Goal: Task Accomplishment & Management: Manage account settings

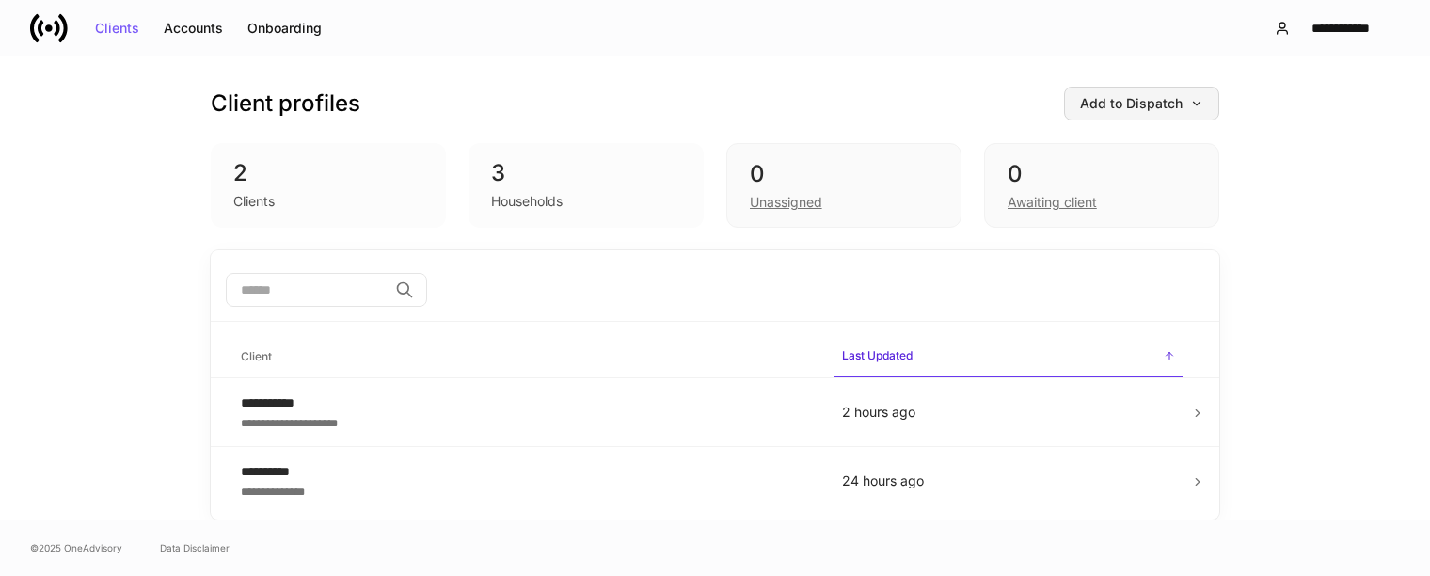
click at [1157, 106] on div "Add to Dispatch" at bounding box center [1141, 103] width 123 height 13
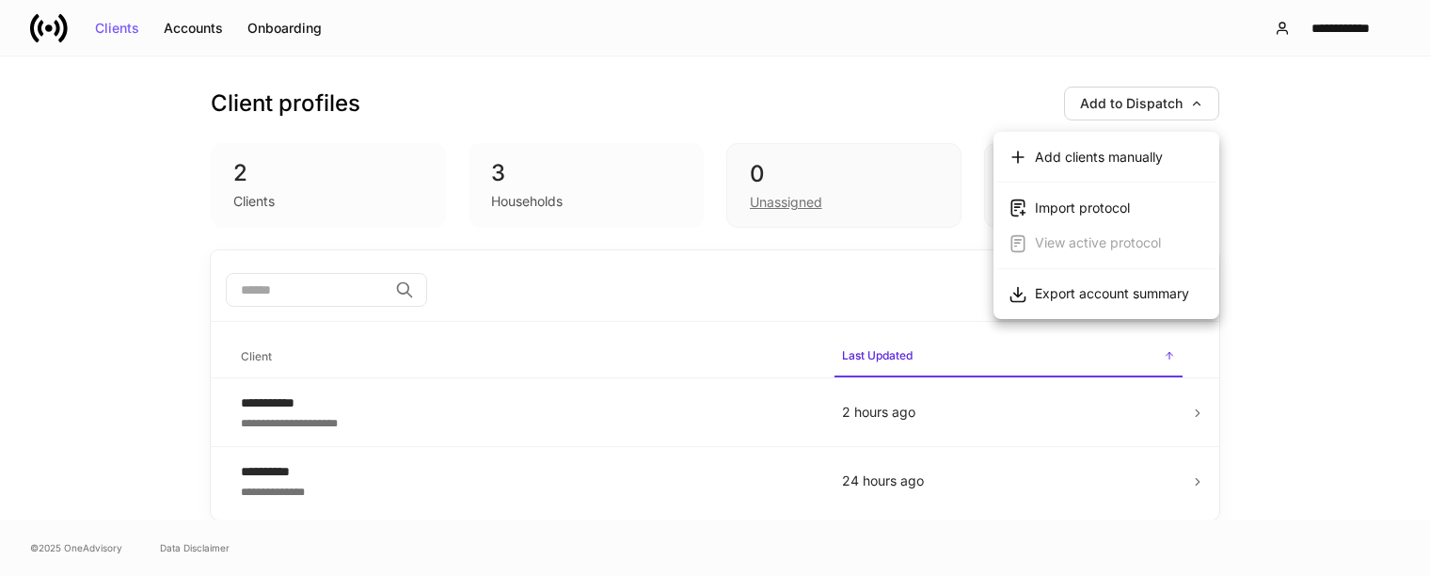
click at [937, 89] on div at bounding box center [715, 288] width 1430 height 576
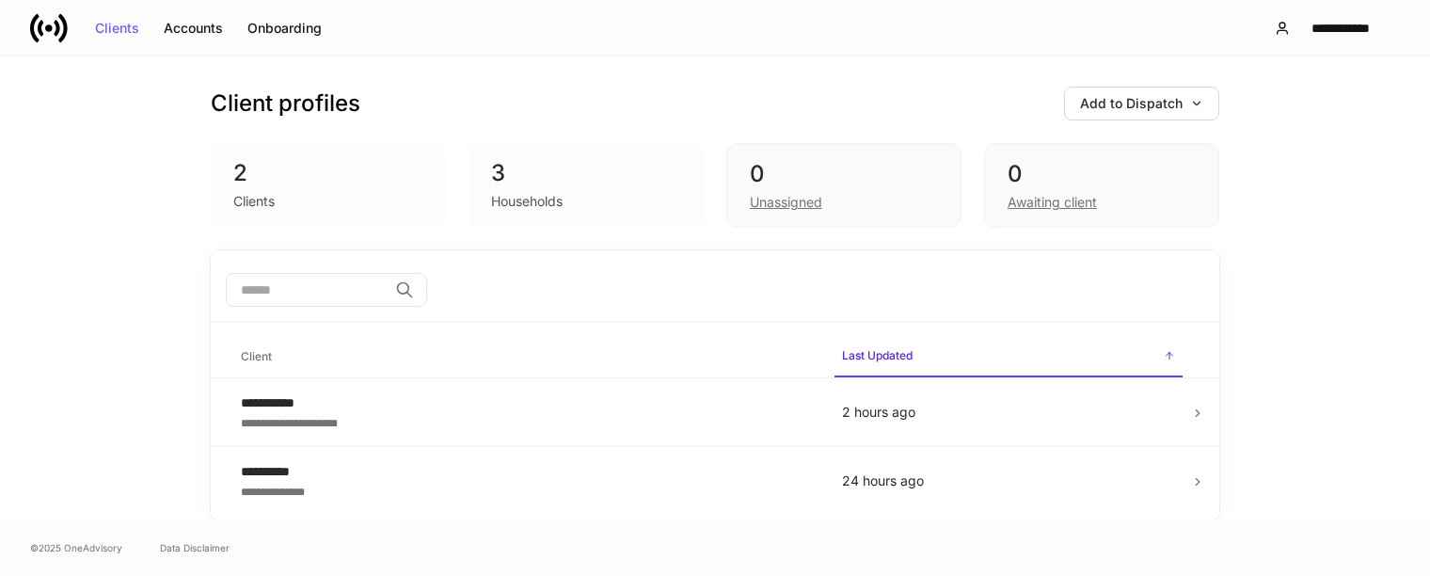
click at [47, 22] on icon at bounding box center [49, 28] width 38 height 38
click at [1304, 22] on div "**********" at bounding box center [1341, 28] width 87 height 13
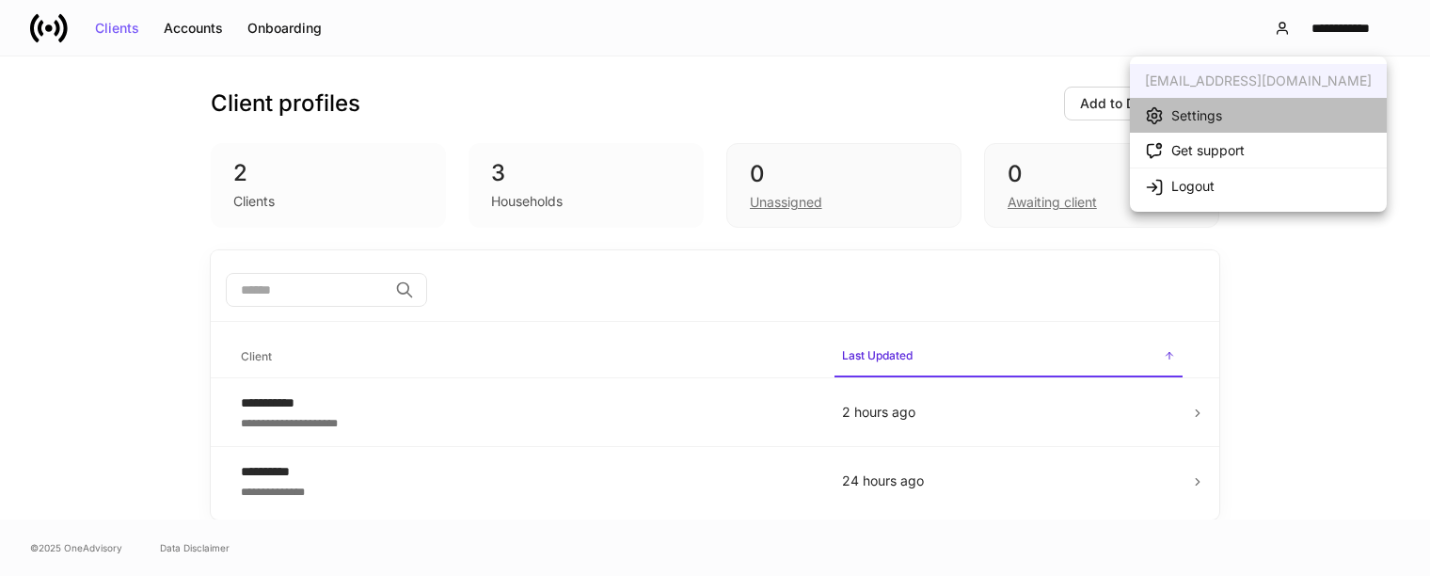
click at [1172, 112] on div "Settings" at bounding box center [1197, 115] width 51 height 19
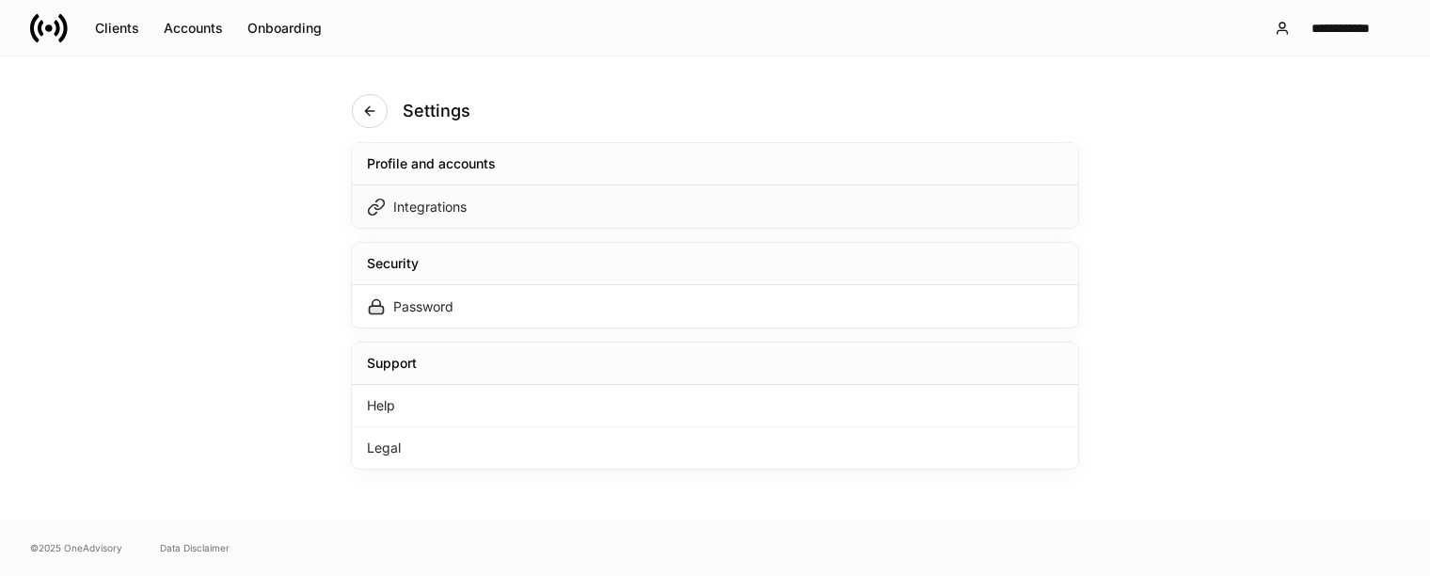
click at [515, 199] on div "Integrations" at bounding box center [715, 206] width 727 height 42
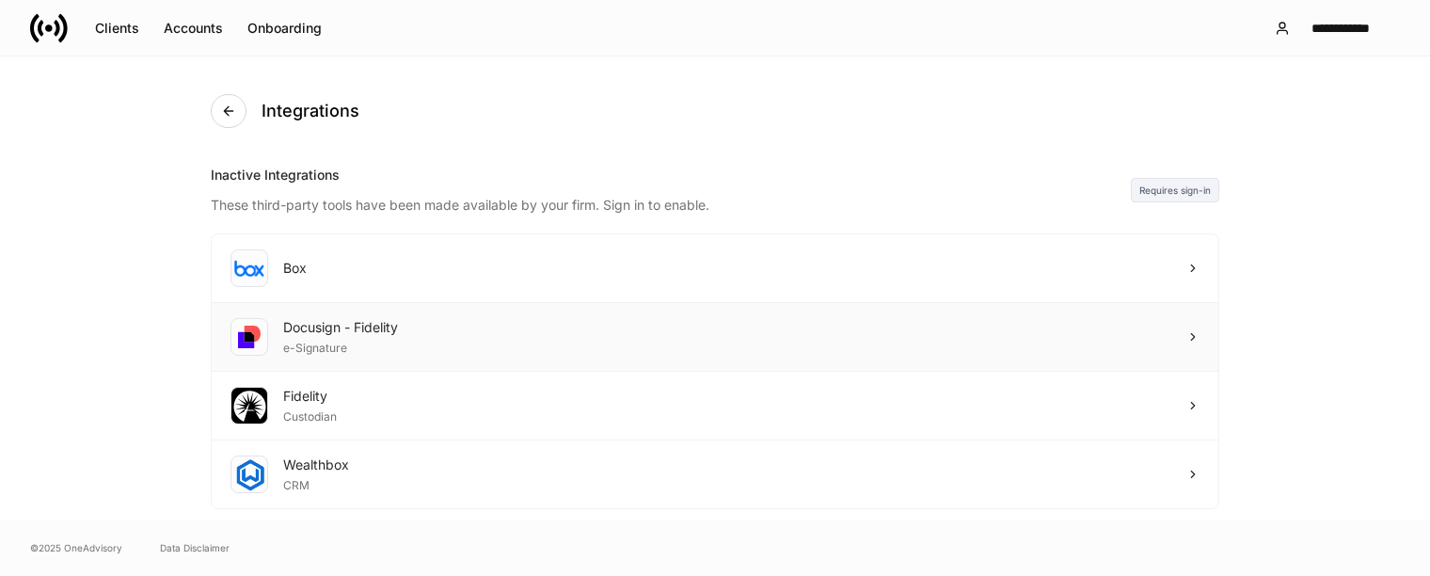
click at [772, 341] on div "Docusign - Fidelity e-Signature" at bounding box center [715, 337] width 1007 height 69
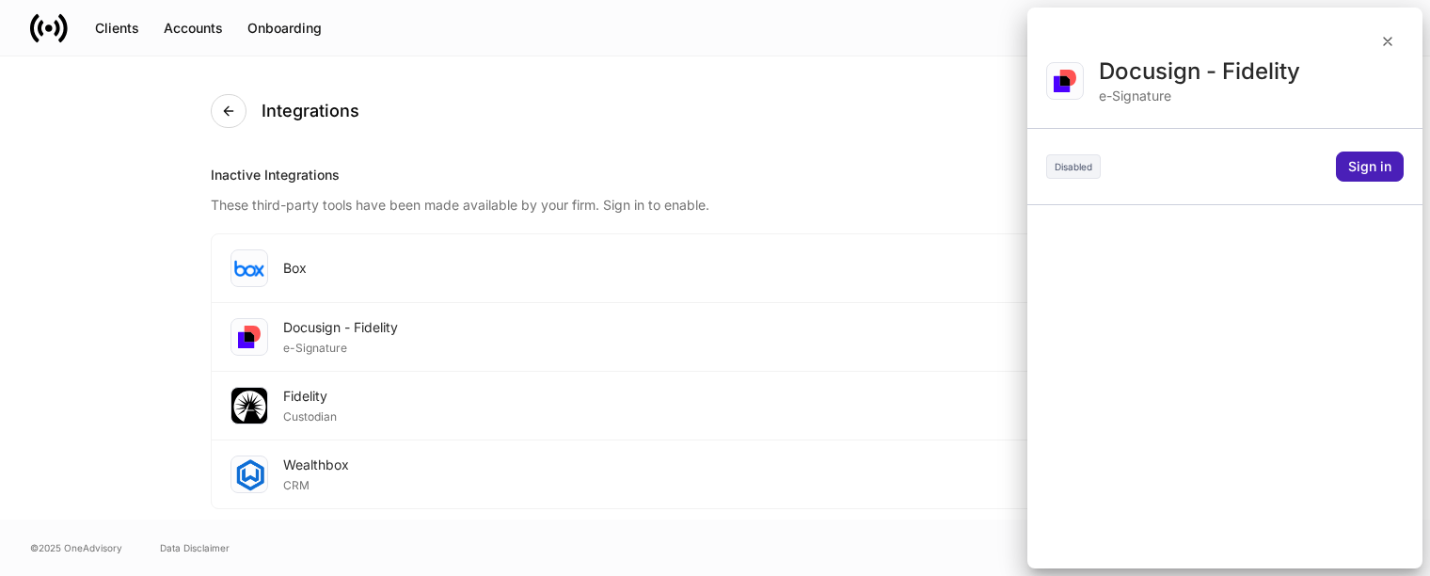
click at [1354, 171] on div "Sign in" at bounding box center [1370, 166] width 43 height 13
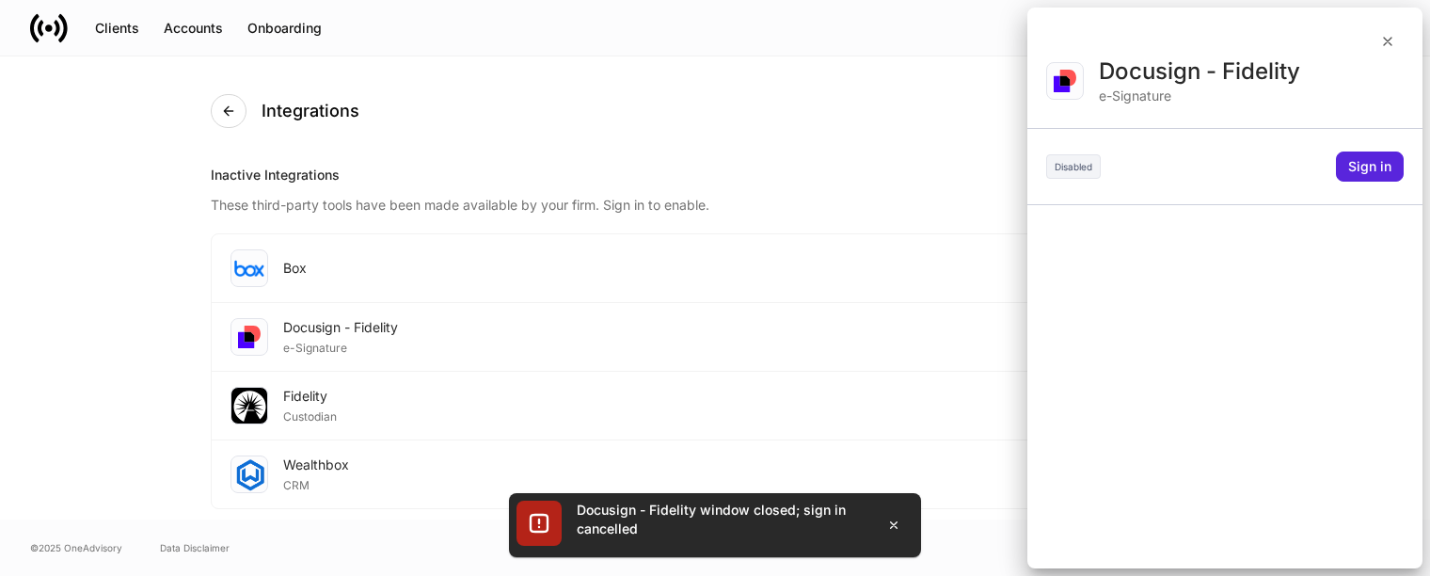
click at [61, 382] on div at bounding box center [715, 288] width 1430 height 576
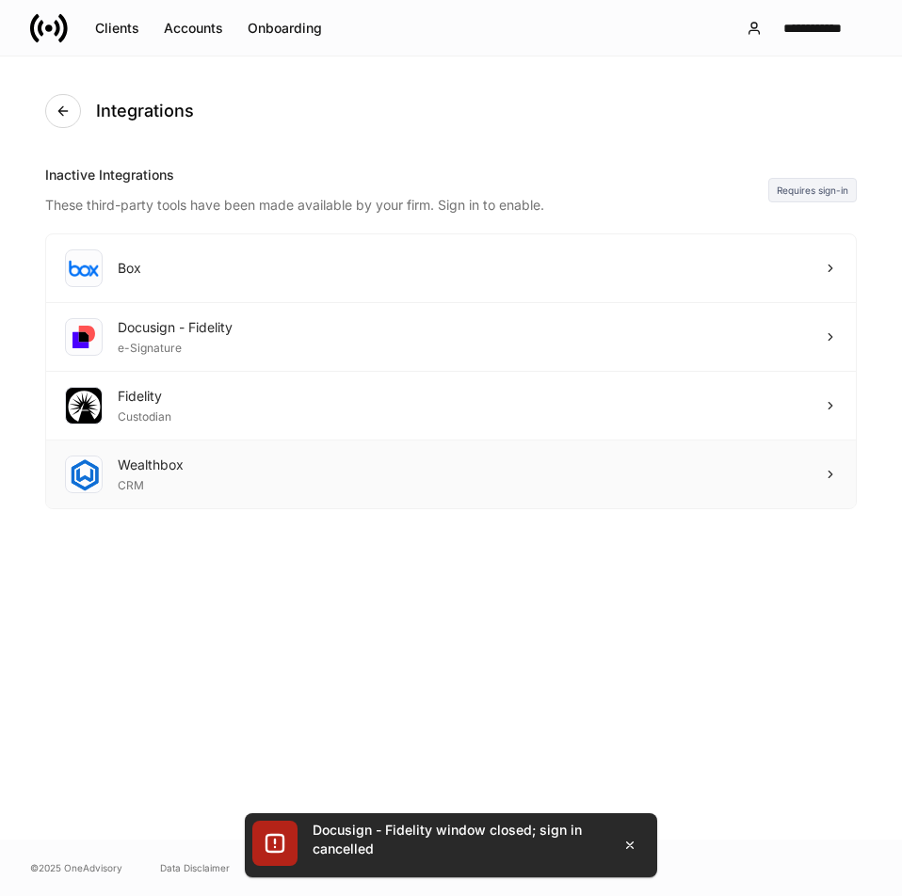
click at [230, 489] on div "Wealthbox CRM" at bounding box center [450, 474] width 809 height 68
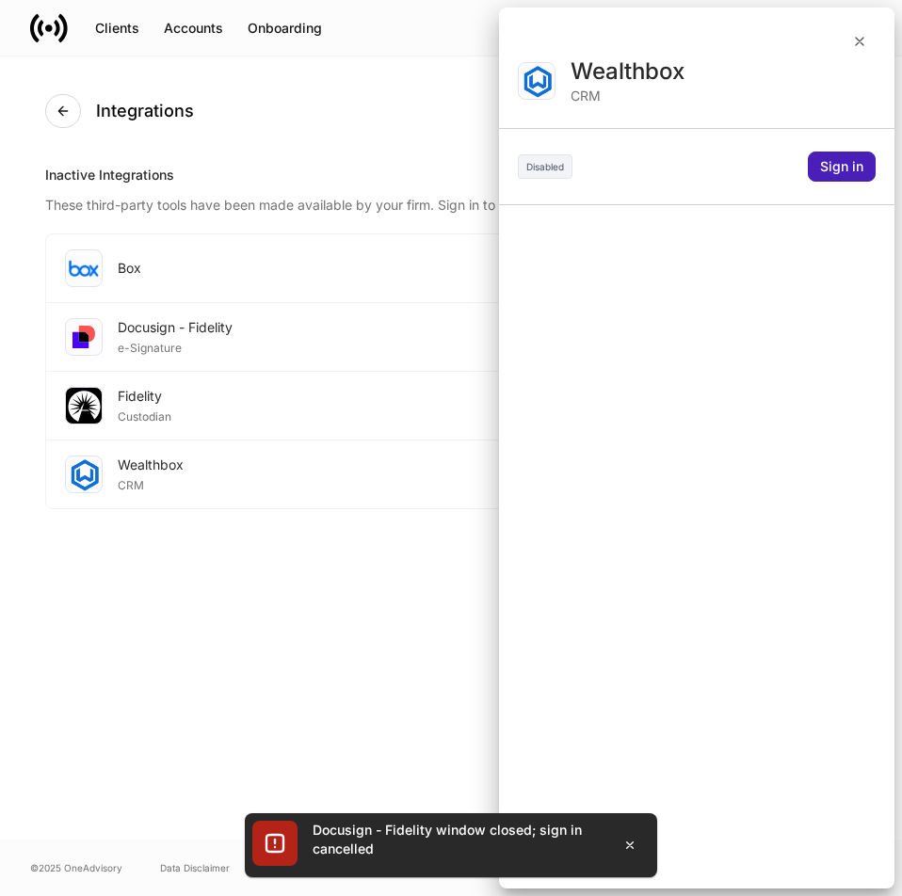
click at [838, 174] on button "Sign in" at bounding box center [841, 167] width 68 height 30
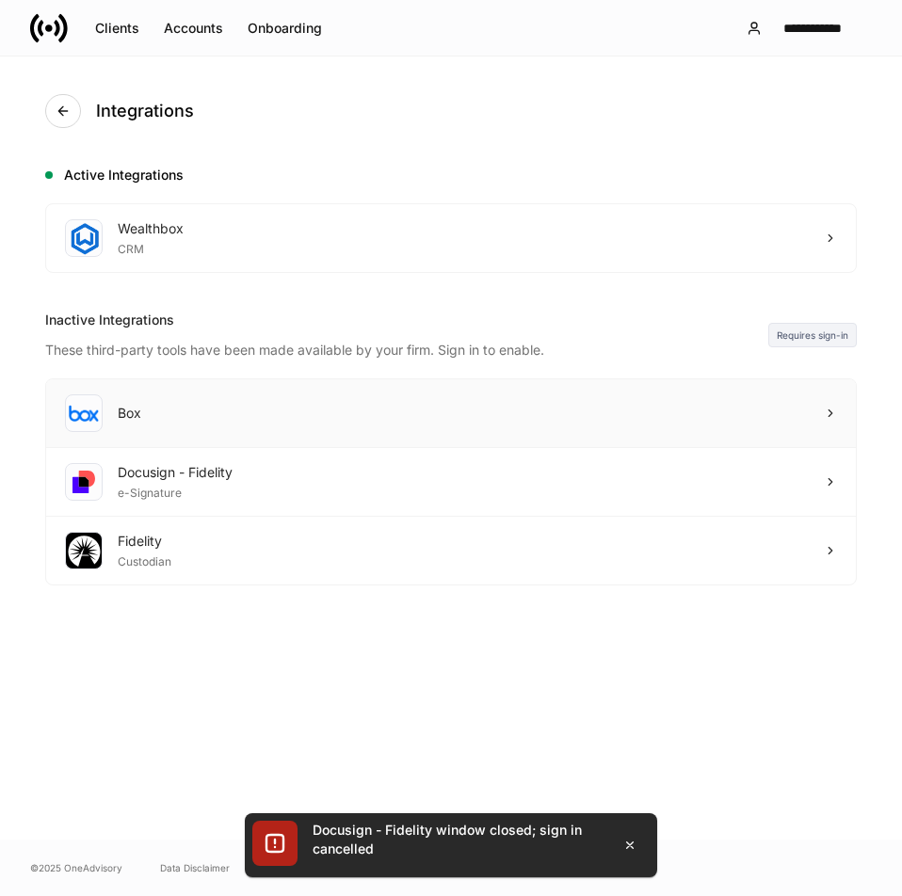
click at [203, 406] on div "Box" at bounding box center [450, 413] width 809 height 69
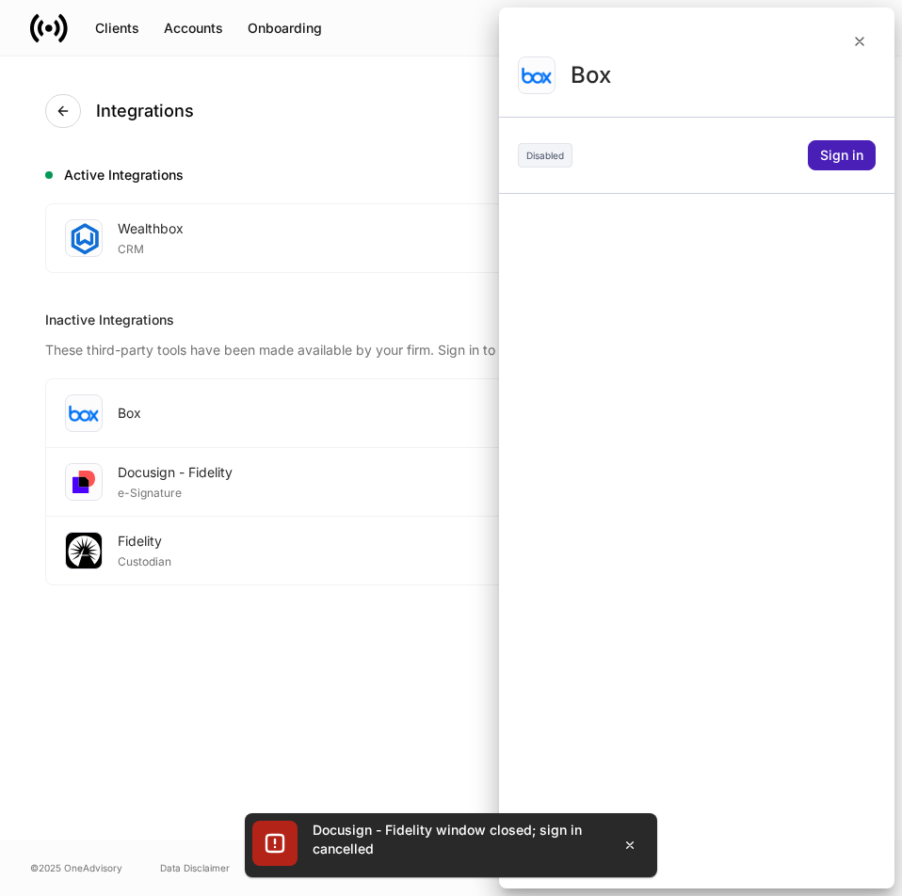
click at [851, 153] on div "Sign in" at bounding box center [841, 155] width 43 height 13
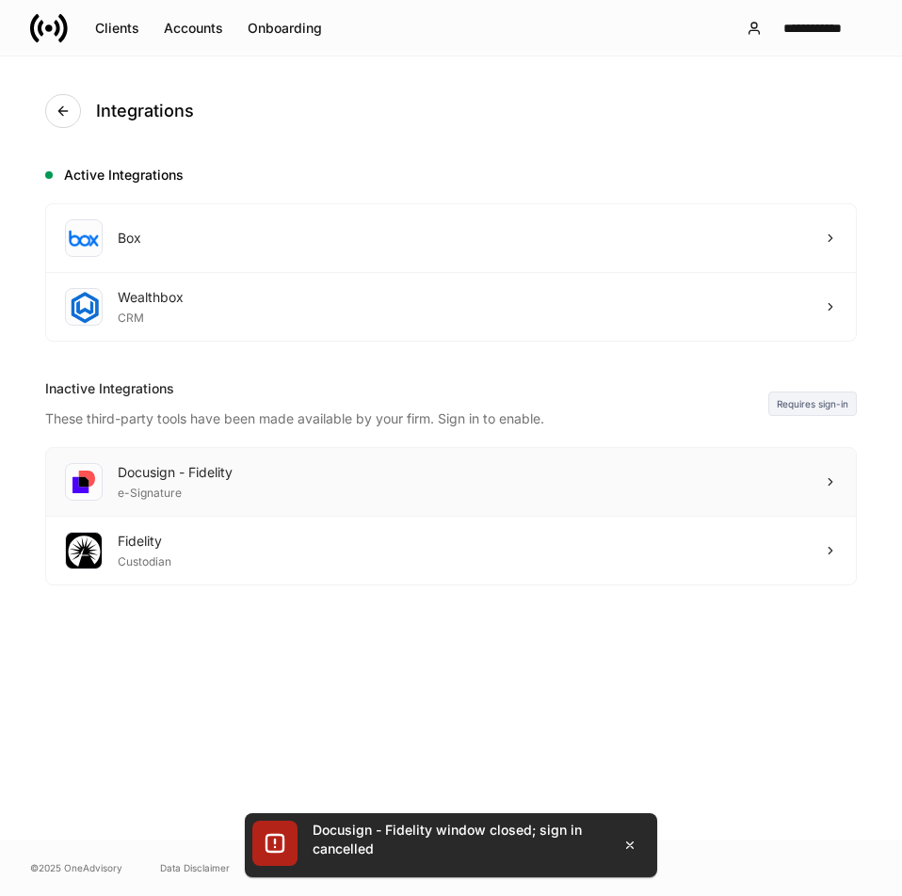
click at [326, 462] on div "Docusign - Fidelity e-Signature" at bounding box center [450, 482] width 809 height 69
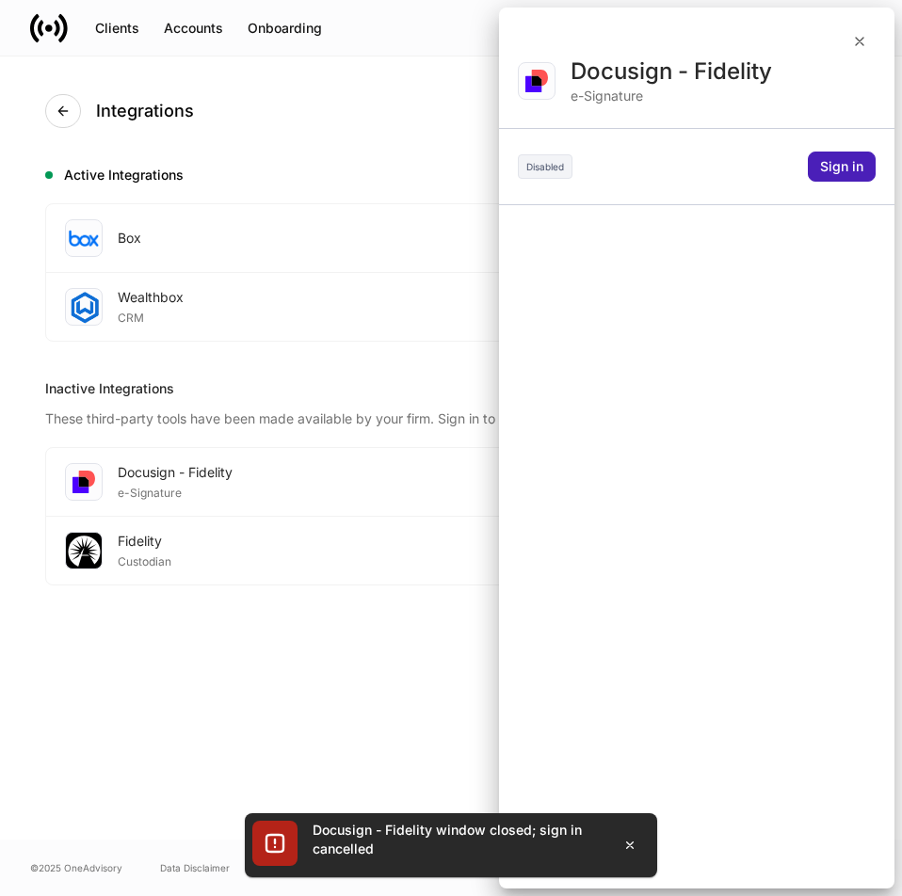
click at [837, 174] on button "Sign in" at bounding box center [841, 167] width 68 height 30
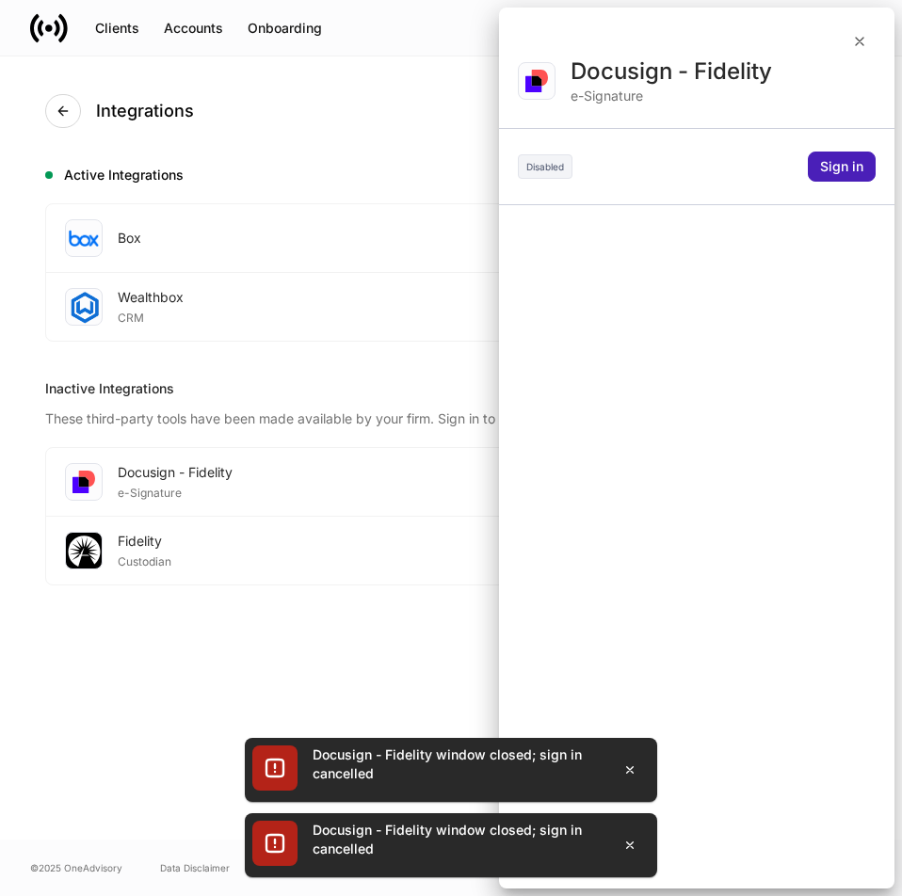
click at [819, 167] on button "Sign in" at bounding box center [841, 167] width 68 height 30
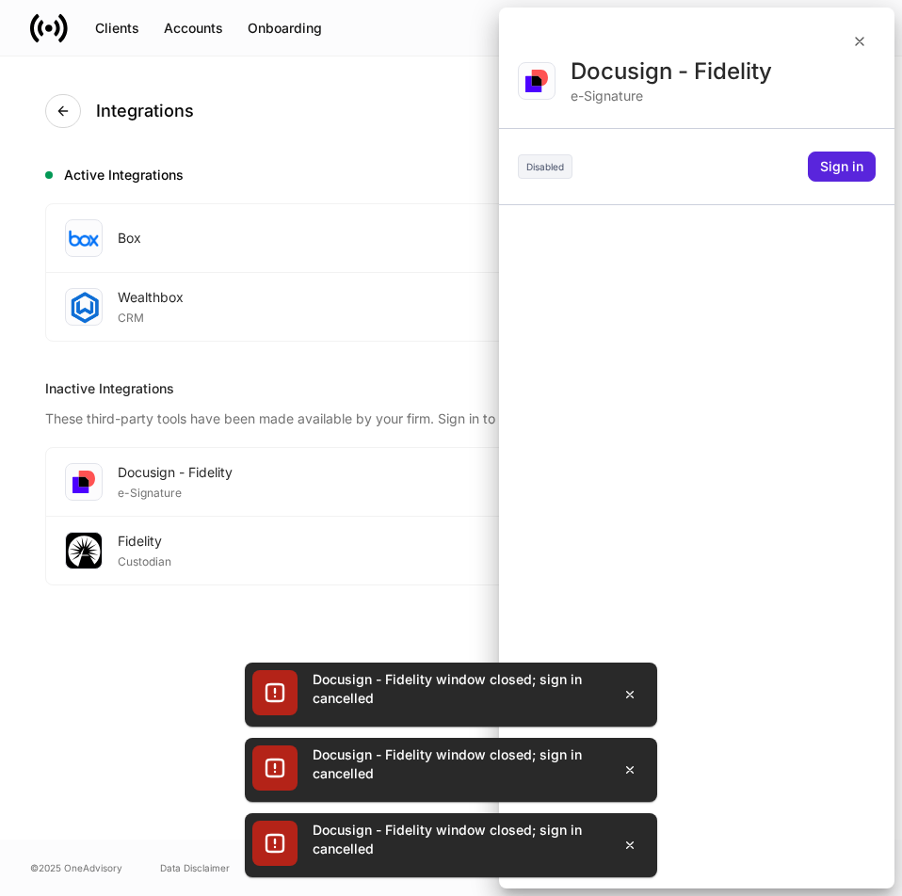
click at [193, 544] on div at bounding box center [451, 448] width 902 height 896
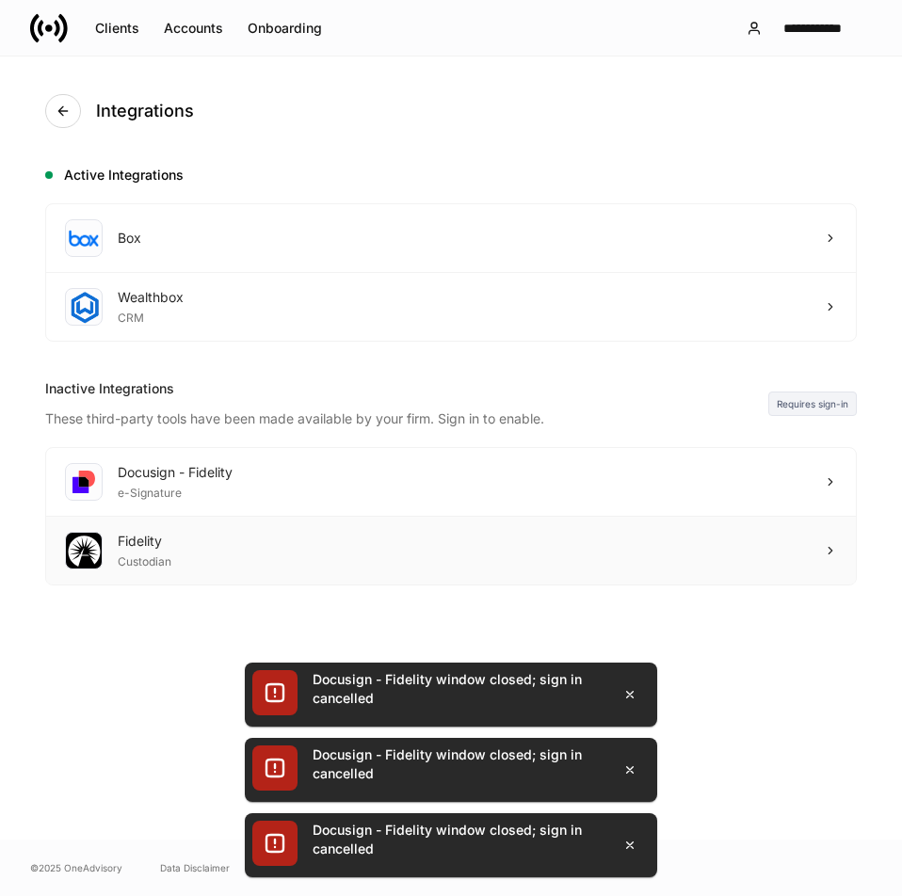
click at [184, 551] on div "Fidelity Custodian" at bounding box center [450, 551] width 809 height 68
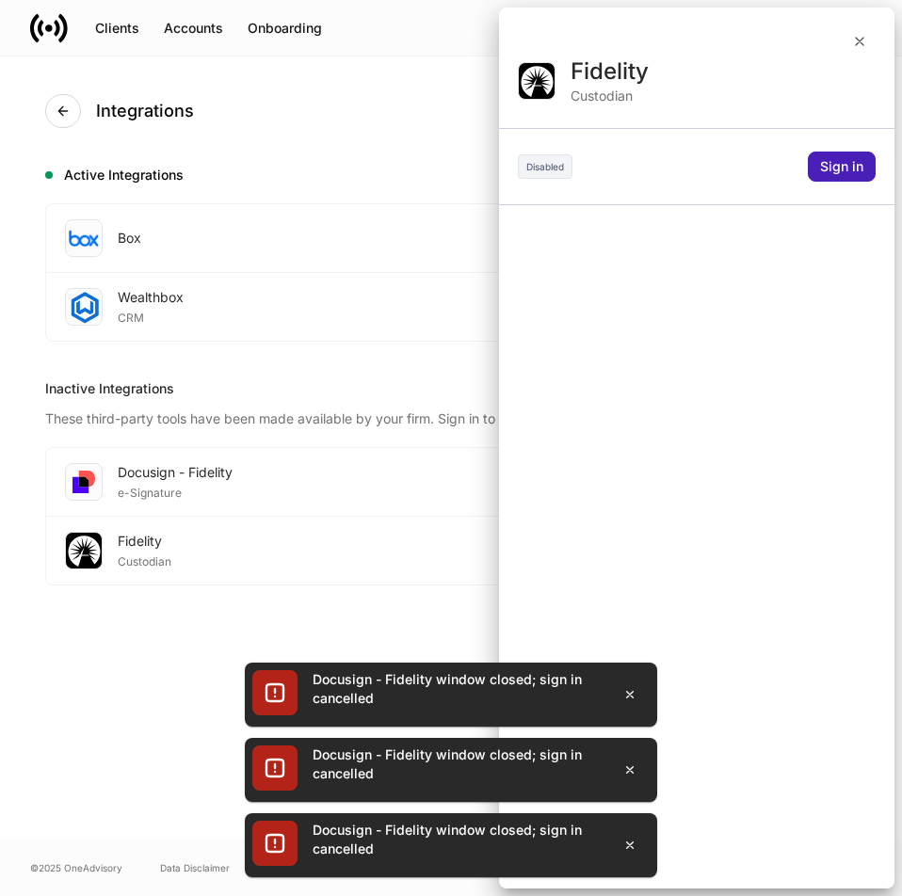
click at [846, 176] on button "Sign in" at bounding box center [841, 167] width 68 height 30
